Goal: Navigation & Orientation: Go to known website

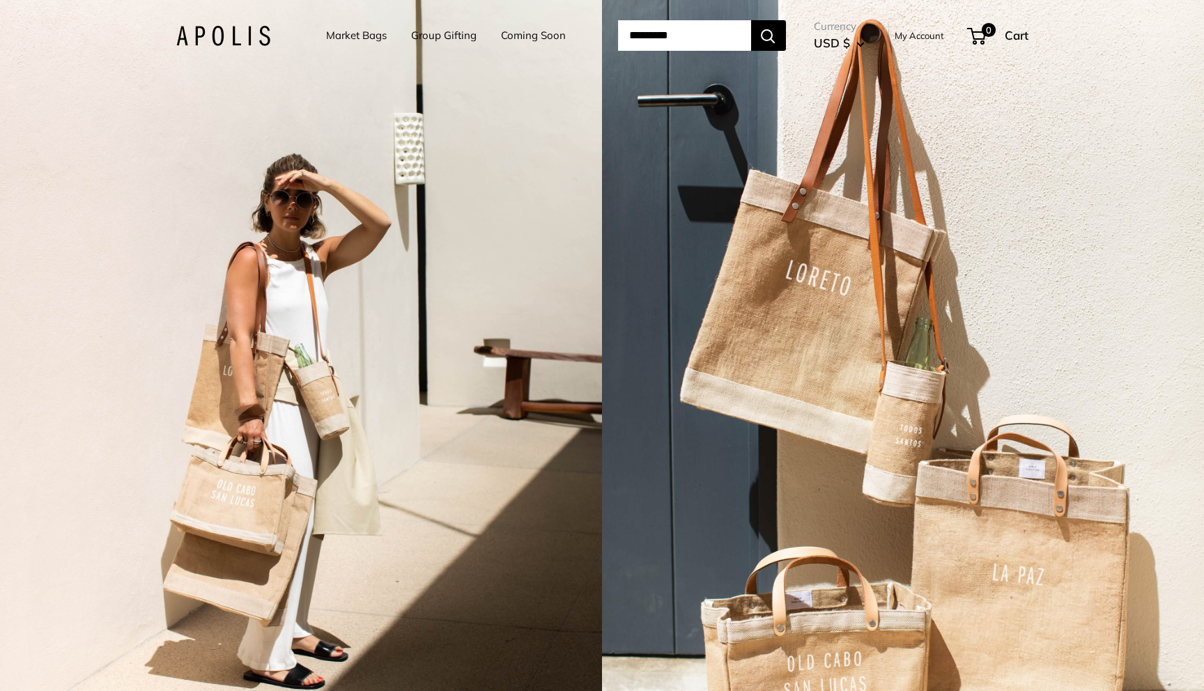
click at [236, 31] on img at bounding box center [223, 36] width 94 height 20
click at [232, 29] on img at bounding box center [223, 36] width 94 height 20
